Goal: Task Accomplishment & Management: Manage account settings

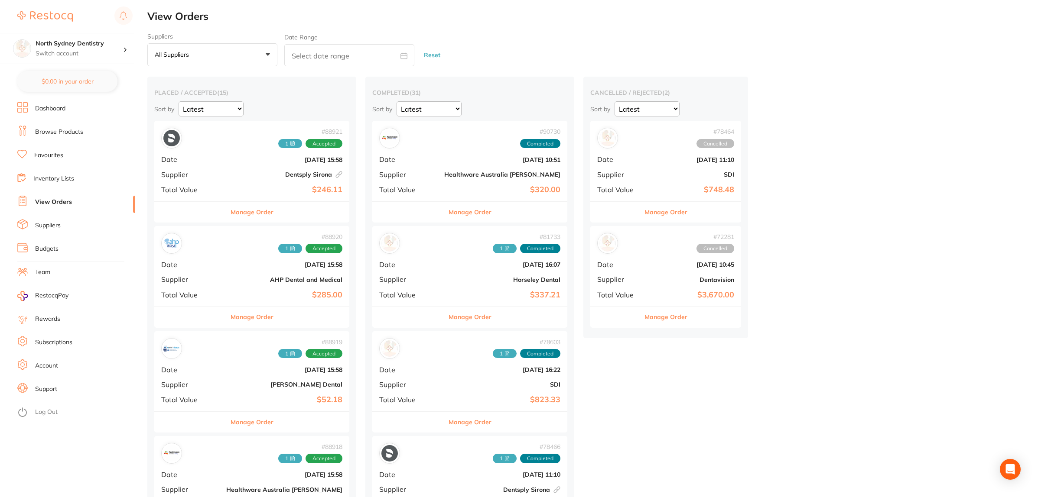
click at [215, 64] on button "All suppliers +0" at bounding box center [212, 54] width 130 height 23
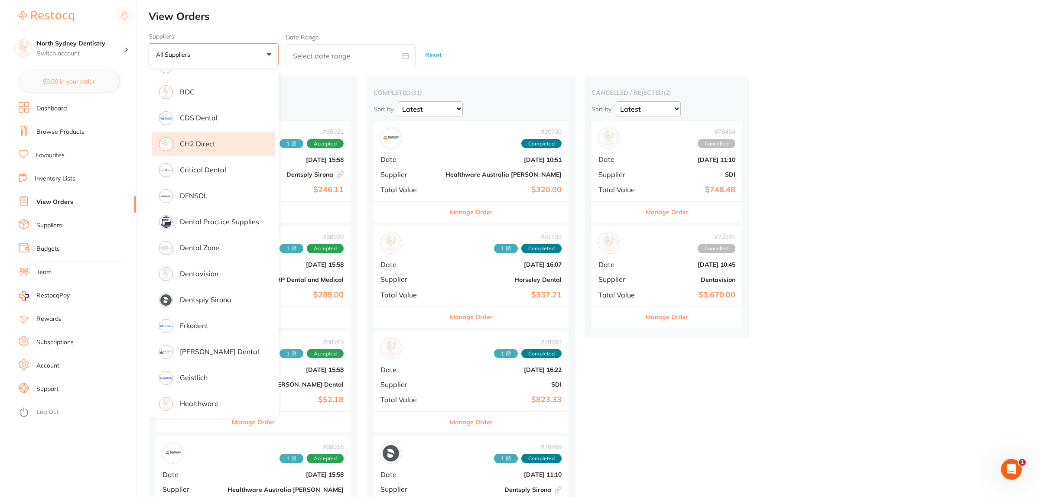
scroll to position [203, 0]
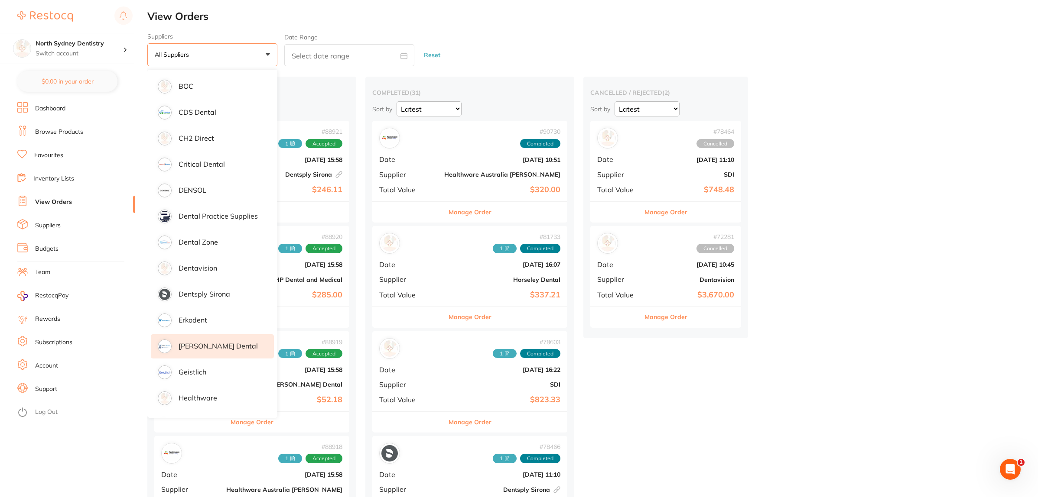
click at [224, 350] on li "[PERSON_NAME] Dental" at bounding box center [212, 347] width 123 height 24
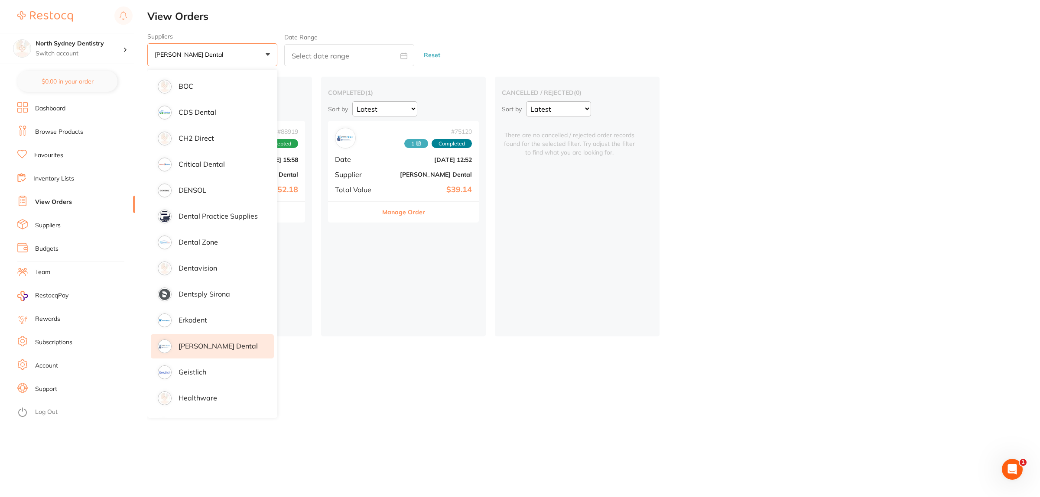
click at [819, 241] on div "placed / accepted ( 1 ) Sort by Latest Notification # 88919 1 Accepted Date [DA…" at bounding box center [593, 207] width 893 height 260
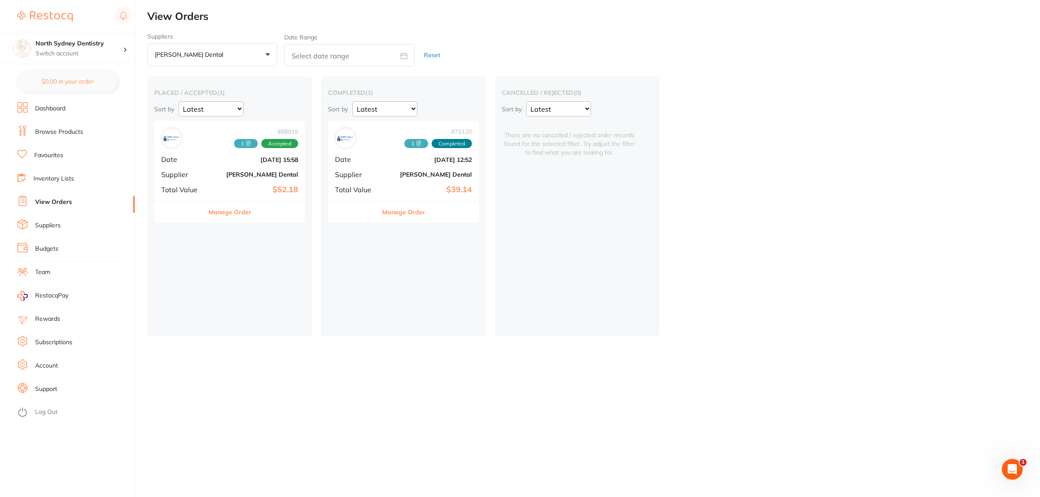
click at [247, 183] on div "# 88919 1 Accepted Date [DATE] 15:58 Supplier [PERSON_NAME] Dental Total Value …" at bounding box center [229, 161] width 151 height 80
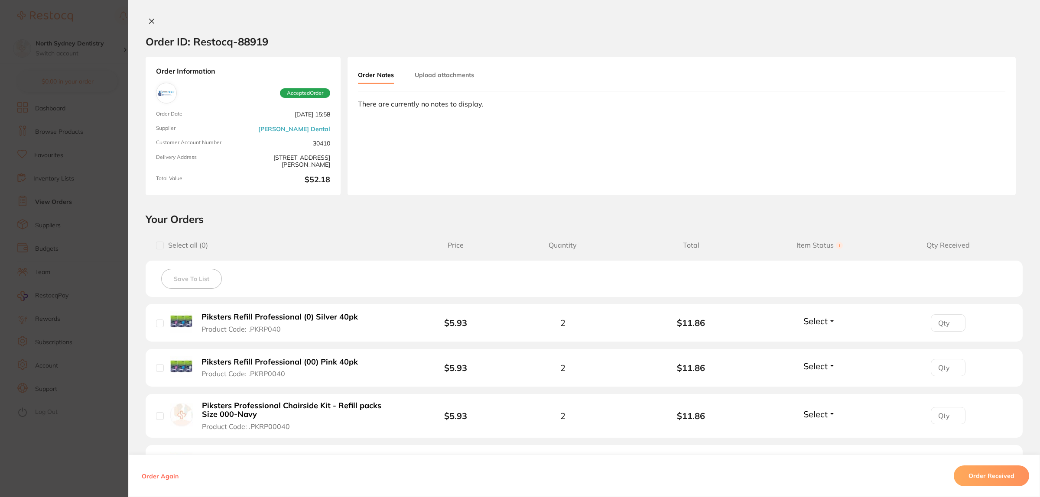
click at [440, 77] on button "Upload attachments" at bounding box center [444, 75] width 59 height 16
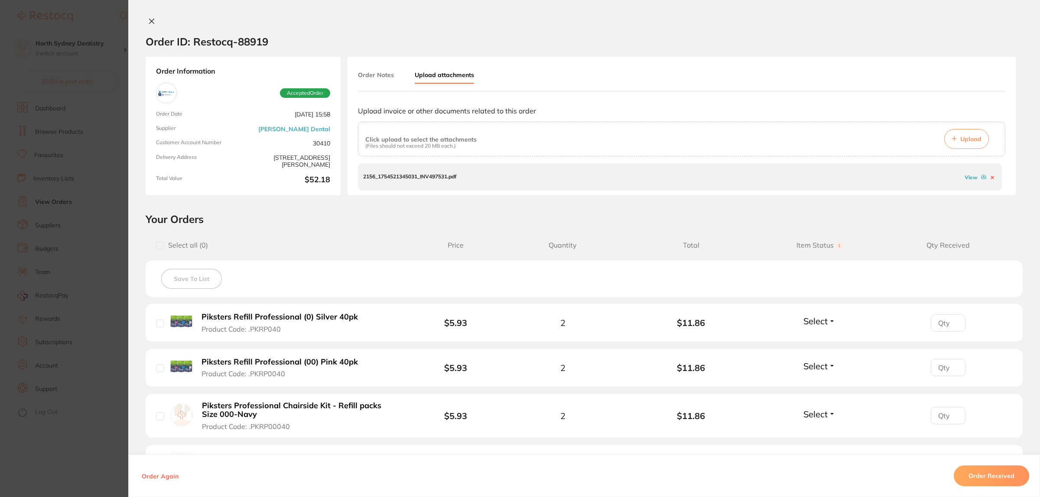
click at [954, 136] on icon at bounding box center [954, 138] width 5 height 5
click at [310, 91] on span "Accepted Order" at bounding box center [305, 93] width 50 height 10
click at [378, 67] on button "Order Notes" at bounding box center [376, 75] width 36 height 16
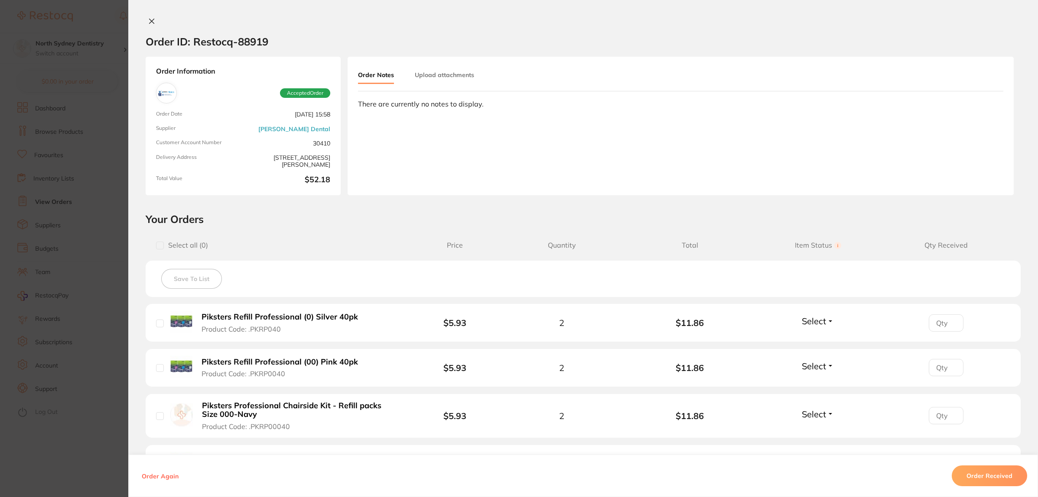
drag, startPoint x: 565, startPoint y: 215, endPoint x: 923, endPoint y: 374, distance: 392.3
click at [572, 217] on h2 "Your Orders" at bounding box center [583, 219] width 875 height 13
click at [1004, 481] on button "Order Received" at bounding box center [989, 476] width 75 height 21
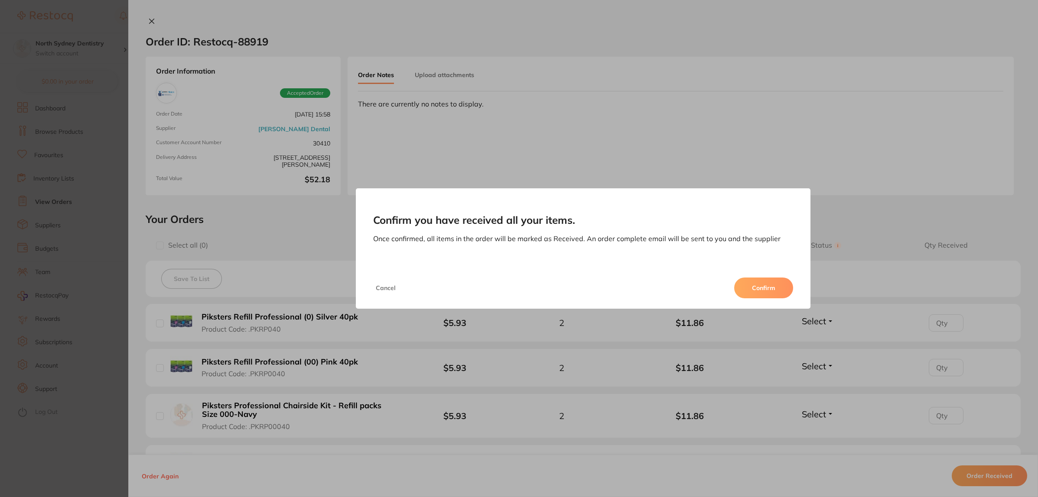
click at [769, 280] on button "Confirm" at bounding box center [763, 288] width 59 height 21
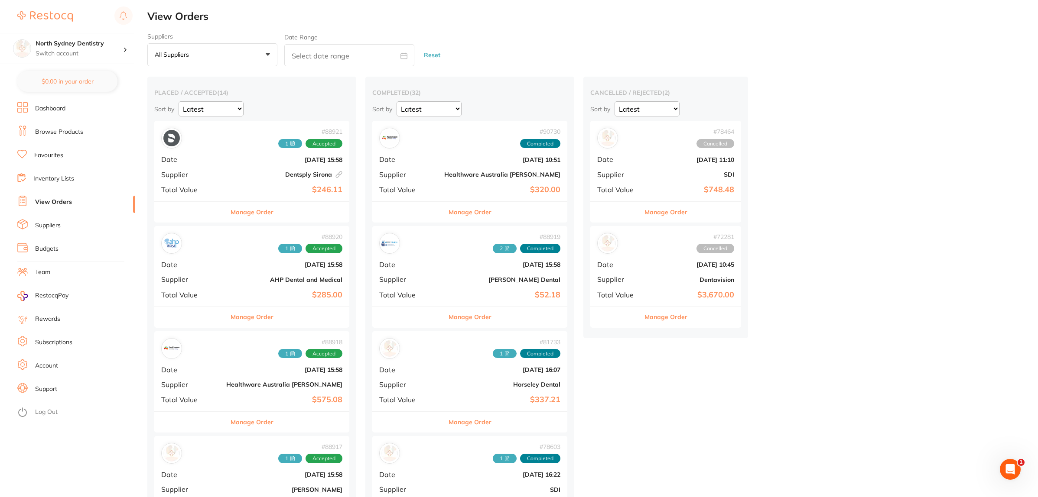
click at [176, 57] on p "All suppliers" at bounding box center [174, 55] width 38 height 8
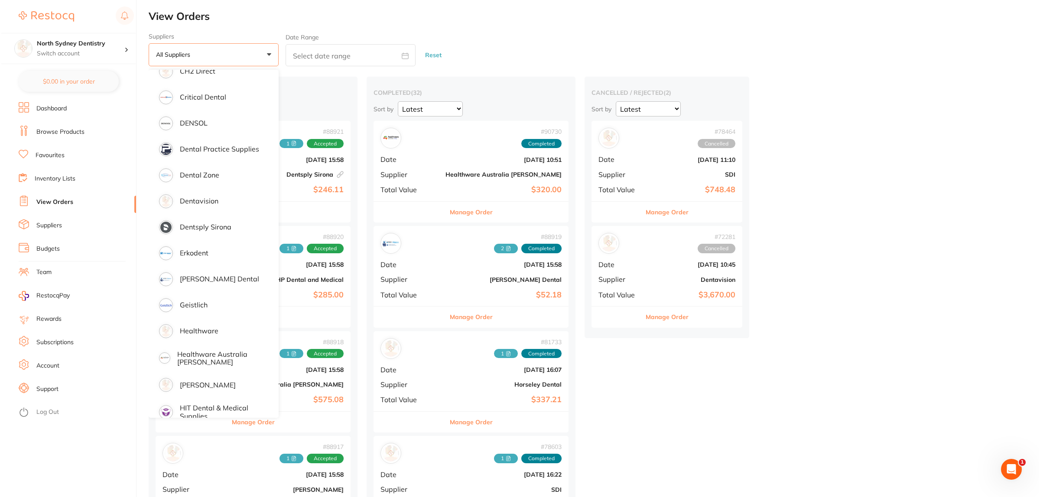
scroll to position [271, 0]
click at [207, 280] on p "[PERSON_NAME] Dental" at bounding box center [218, 278] width 79 height 8
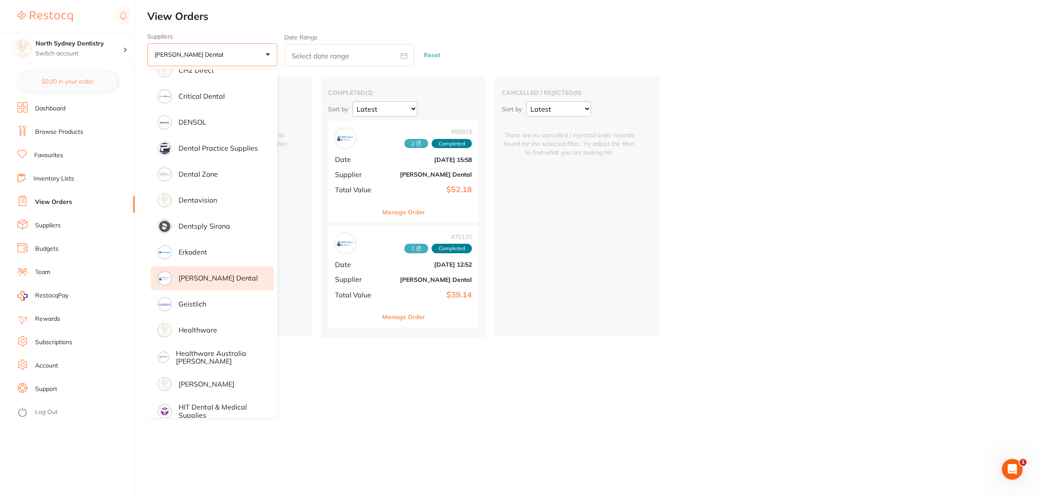
click at [826, 289] on div "placed / accepted ( 0 ) Sort by Latest Notification There are no placed / accep…" at bounding box center [593, 207] width 893 height 261
